Goal: Transaction & Acquisition: Subscribe to service/newsletter

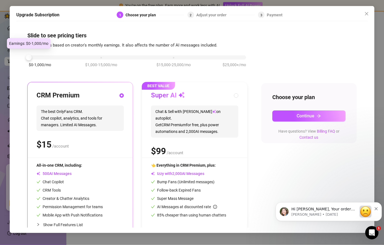
scroll to position [10, 0]
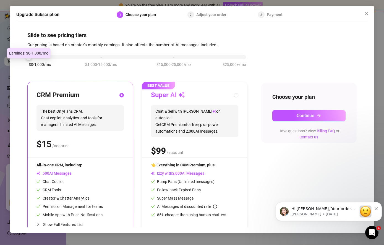
click at [81, 54] on div "$0-1,000/mo $1,000-15,000/mo $15,000-25,000/mo $25,000+/mo" at bounding box center [137, 55] width 217 height 3
click at [80, 54] on div "$0-1,000/mo $1,000-15,000/mo $15,000-25,000/mo $25,000+/mo" at bounding box center [137, 55] width 217 height 3
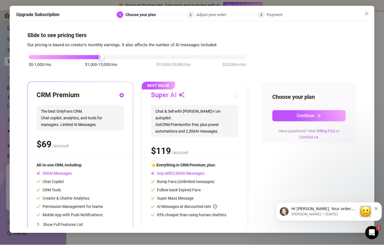
click at [98, 54] on div at bounding box center [101, 57] width 6 height 6
click at [72, 48] on div "$0-1,000/mo $1,000-15,000/mo $15,000-25,000/mo $25,000+/mo" at bounding box center [137, 63] width 220 height 31
click at [71, 48] on div "$0-1,000/mo $1,000-15,000/mo $15,000-25,000/mo $25,000+/mo" at bounding box center [137, 63] width 220 height 31
click at [65, 55] on div at bounding box center [65, 57] width 72 height 4
click at [65, 54] on div "$0-1,000/mo $1,000-15,000/mo $15,000-25,000/mo $25,000+/mo" at bounding box center [137, 55] width 217 height 3
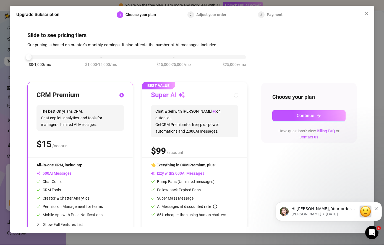
click at [72, 54] on div "$0-1,000/mo $1,000-15,000/mo $15,000-25,000/mo $25,000+/mo" at bounding box center [137, 55] width 217 height 3
click at [171, 55] on div "$0-1,000/mo $1,000-15,000/mo $15,000-25,000/mo $25,000+/mo" at bounding box center [137, 63] width 220 height 31
click at [167, 54] on div "$0-1,000/mo $1,000-15,000/mo $15,000-25,000/mo $25,000+/mo" at bounding box center [137, 55] width 217 height 3
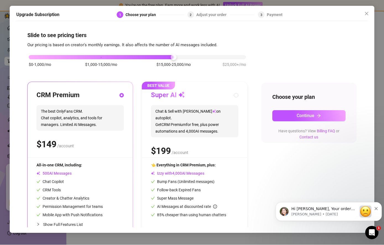
click at [167, 55] on div at bounding box center [101, 57] width 145 height 4
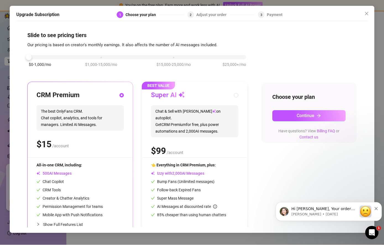
click at [36, 48] on div "$0-1,000/mo $1,000-15,000/mo $15,000-25,000/mo $25,000+/mo" at bounding box center [137, 63] width 220 height 31
click at [105, 49] on div "$0-1,000/mo $1,000-15,000/mo $15,000-25,000/mo $25,000+/mo" at bounding box center [137, 63] width 220 height 31
click at [105, 48] on div "$0-1,000/mo $1,000-15,000/mo $15,000-25,000/mo $25,000+/mo" at bounding box center [137, 63] width 220 height 31
click at [104, 54] on div "$0-1,000/mo $1,000-15,000/mo $15,000-25,000/mo $25,000+/mo" at bounding box center [137, 55] width 217 height 3
click at [103, 54] on div at bounding box center [101, 57] width 6 height 6
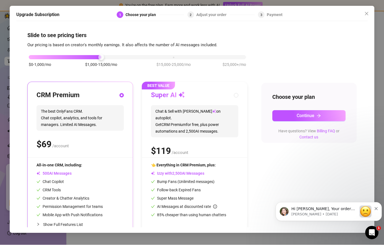
click at [41, 54] on div "$0-1,000/mo $1,000-15,000/mo $15,000-25,000/mo $25,000+/mo" at bounding box center [137, 55] width 217 height 3
click at [110, 55] on div at bounding box center [137, 57] width 217 height 4
click at [109, 55] on div at bounding box center [137, 57] width 217 height 4
click at [45, 54] on div "$0-1,000/mo $1,000-15,000/mo $15,000-25,000/mo $25,000+/mo" at bounding box center [137, 55] width 217 height 3
click at [44, 54] on div "$0-1,000/mo $1,000-15,000/mo $15,000-25,000/mo $25,000+/mo" at bounding box center [137, 55] width 217 height 3
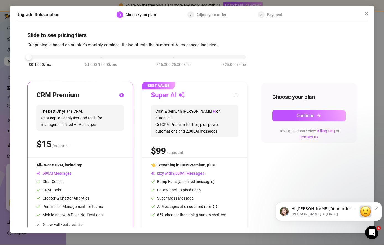
click at [237, 92] on label at bounding box center [236, 95] width 4 height 6
click at [237, 94] on input "radio" at bounding box center [236, 96] width 2 height 4
radio input "false"
radio input "true"
click at [92, 54] on div "$0-1,000/mo $1,000-15,000/mo $15,000-25,000/mo $25,000+/mo" at bounding box center [137, 55] width 217 height 3
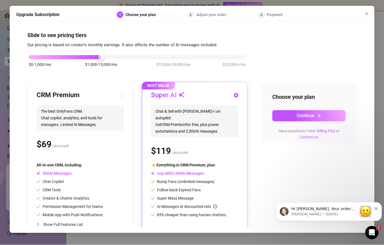
click at [93, 56] on div "$0-1,000/mo $1,000-15,000/mo $15,000-25,000/mo $25,000+/mo" at bounding box center [137, 63] width 220 height 31
click at [368, 12] on icon "close" at bounding box center [367, 14] width 4 height 4
